Goal: Navigation & Orientation: Go to known website

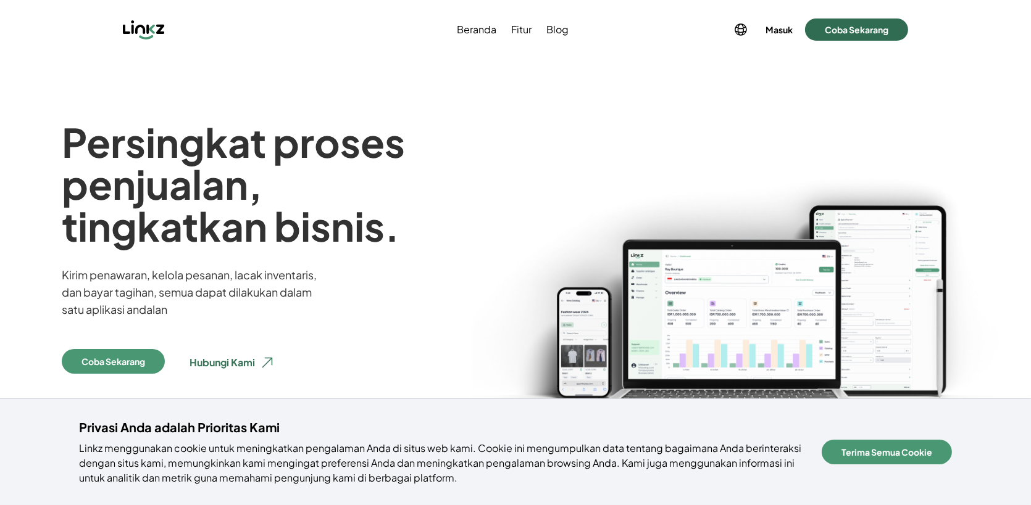
click at [839, 26] on button "Coba Sekarang" at bounding box center [856, 30] width 103 height 22
click at [771, 26] on button "Masuk" at bounding box center [779, 29] width 32 height 17
